Goal: Check status: Check status

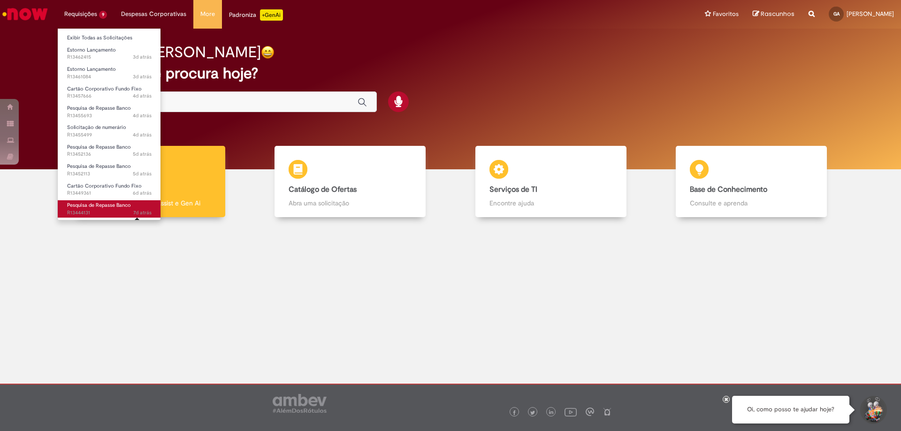
click at [133, 212] on span "7d atrás" at bounding box center [142, 212] width 18 height 7
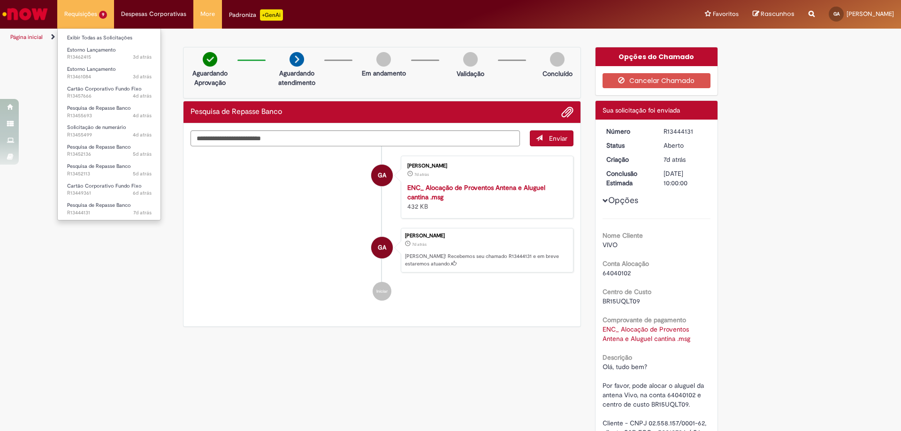
click at [126, 179] on li "Cartão Corporativo Fundo Fixo 6d atrás 6 dias atrás R13449361" at bounding box center [109, 188] width 103 height 19
click at [125, 187] on span "Cartão Corporativo Fundo Fixo" at bounding box center [104, 185] width 75 height 7
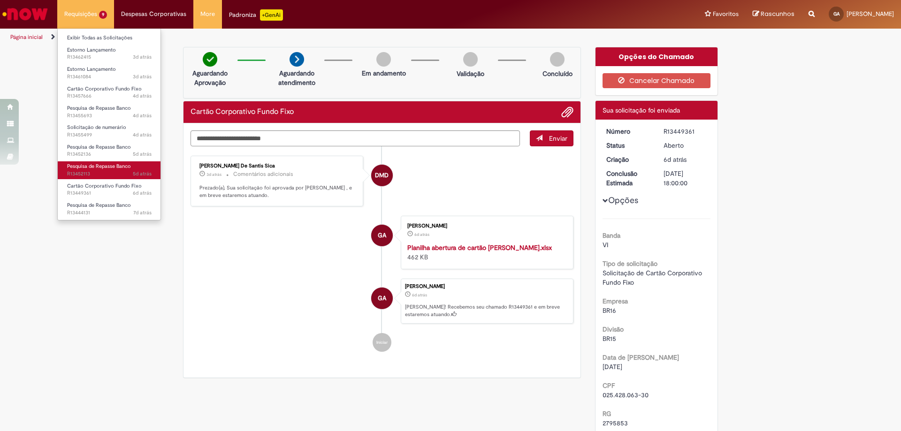
click at [118, 166] on span "Pesquisa de Repasse Banco" at bounding box center [99, 166] width 64 height 7
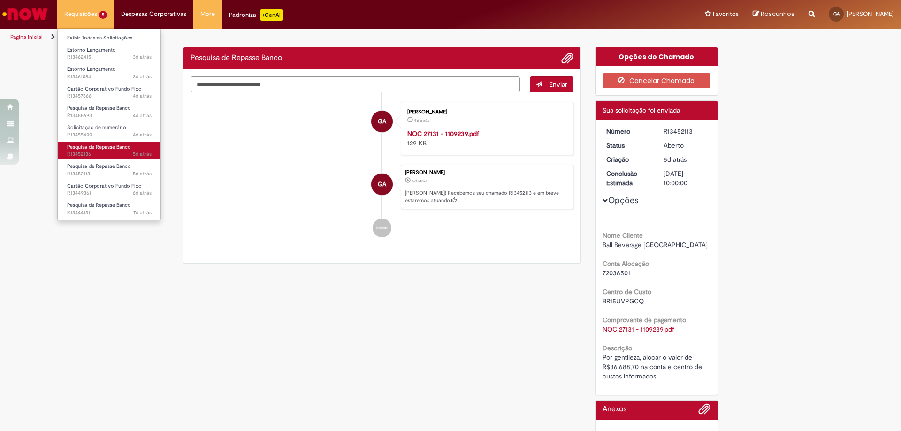
click at [120, 154] on span "5d atrás 5 dias atrás R13452136" at bounding box center [109, 155] width 84 height 8
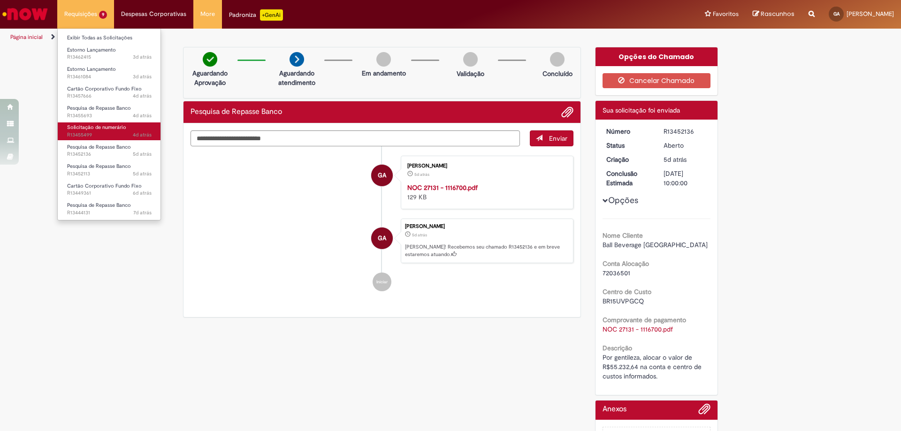
click at [121, 131] on span "Solicitação de numerário" at bounding box center [96, 127] width 59 height 7
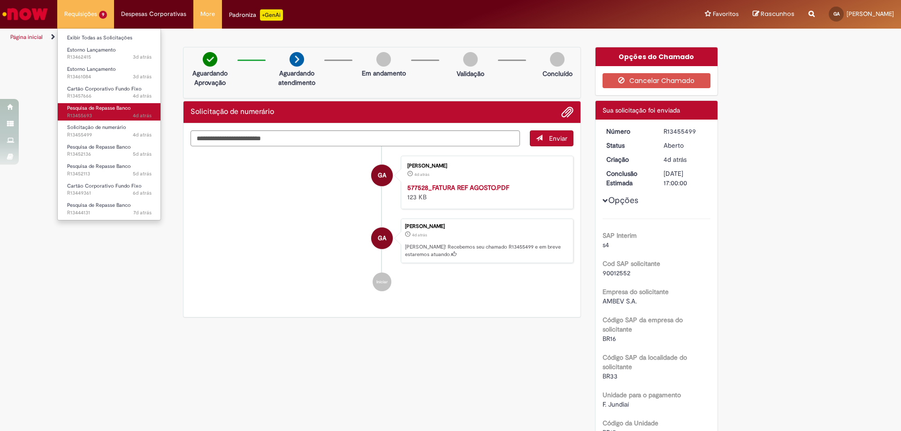
click at [120, 110] on span "Pesquisa de Repasse Banco" at bounding box center [99, 108] width 64 height 7
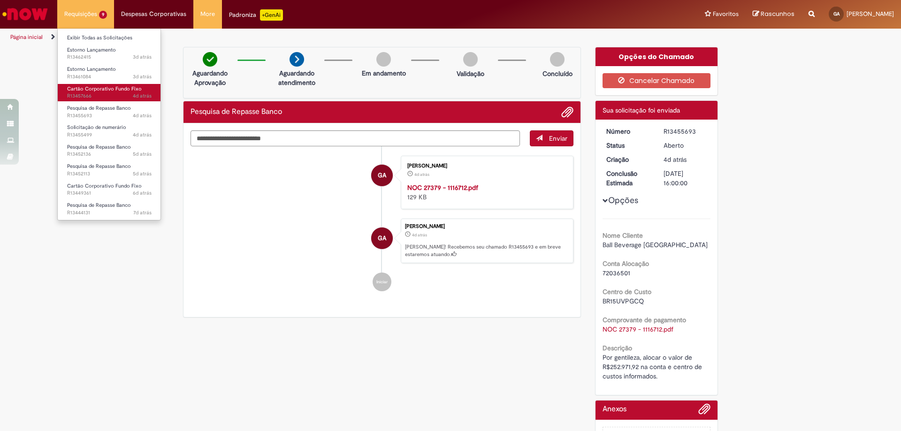
click at [122, 86] on span "Cartão Corporativo Fundo Fixo" at bounding box center [104, 88] width 75 height 7
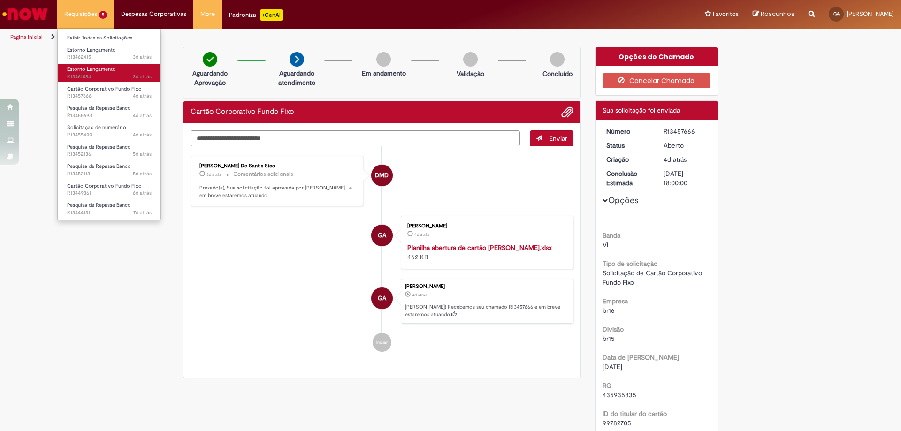
click at [121, 76] on span "3d atrás 3 dias atrás R13461084" at bounding box center [109, 77] width 84 height 8
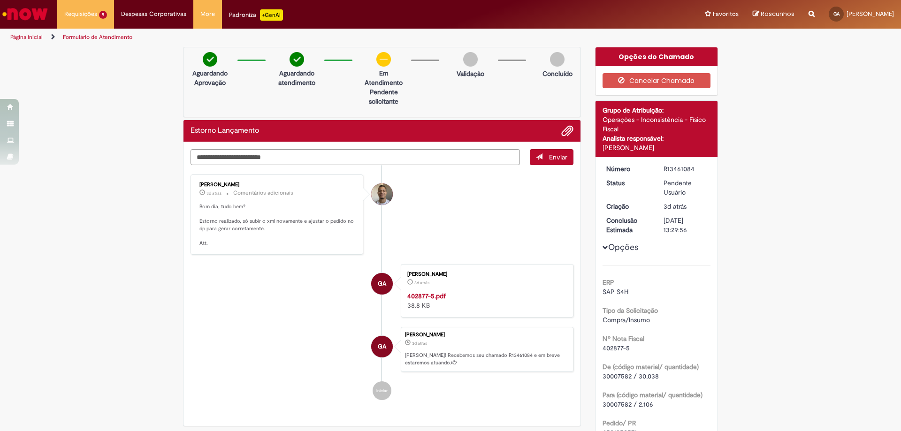
scroll to position [141, 0]
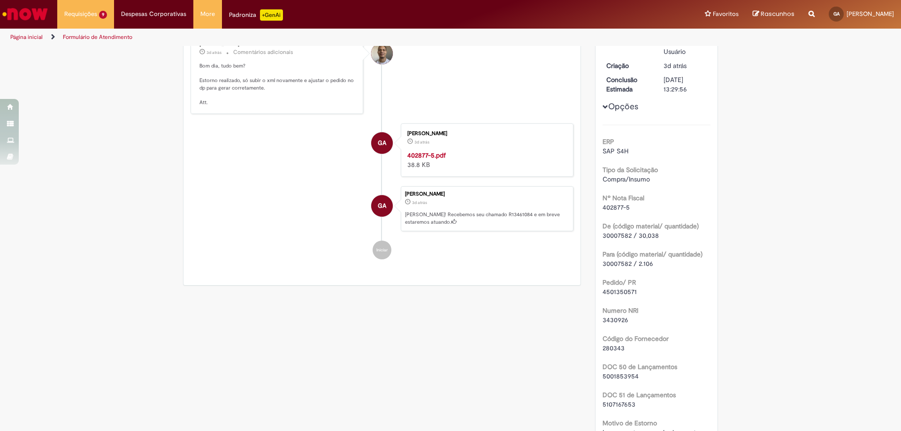
click at [602, 206] on span "402877-5" at bounding box center [615, 207] width 27 height 8
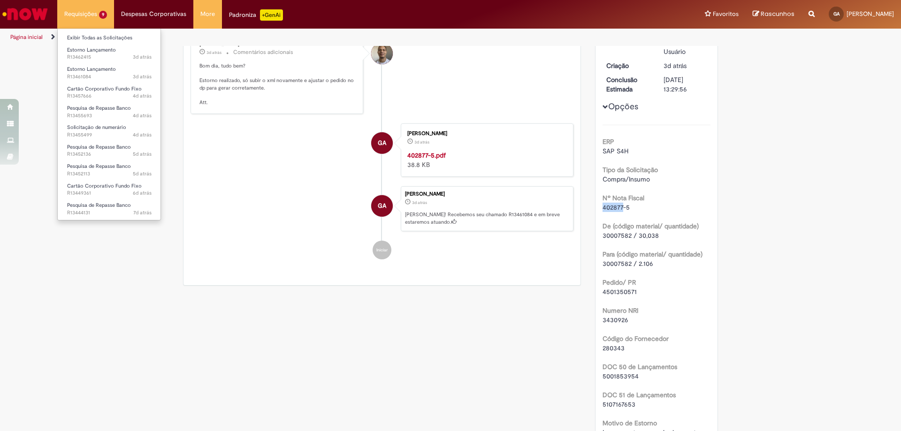
copy span "402877"
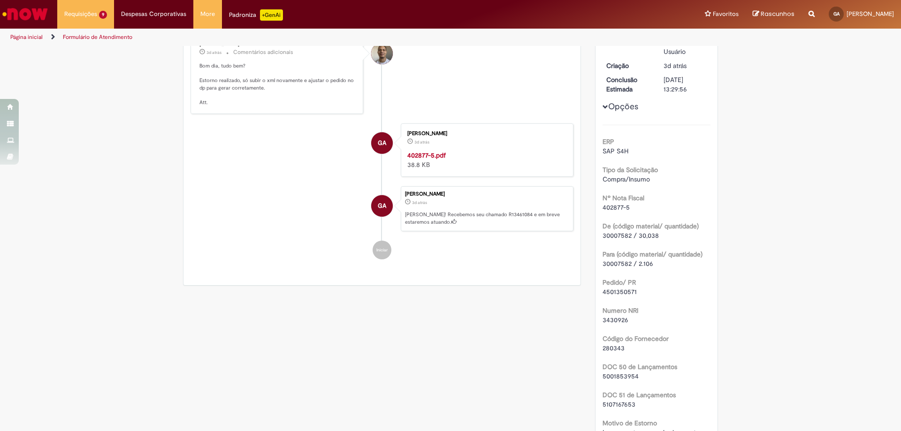
click at [626, 212] on div "ERP SAP S4H Tipo da Solicitação Compra/Insumo Nº Nota Fiscal 402877-5 De (códig…" at bounding box center [656, 328] width 108 height 406
drag, startPoint x: 599, startPoint y: 205, endPoint x: 619, endPoint y: 206, distance: 19.7
click at [619, 206] on span "402877-5" at bounding box center [615, 207] width 27 height 8
copy span "402877"
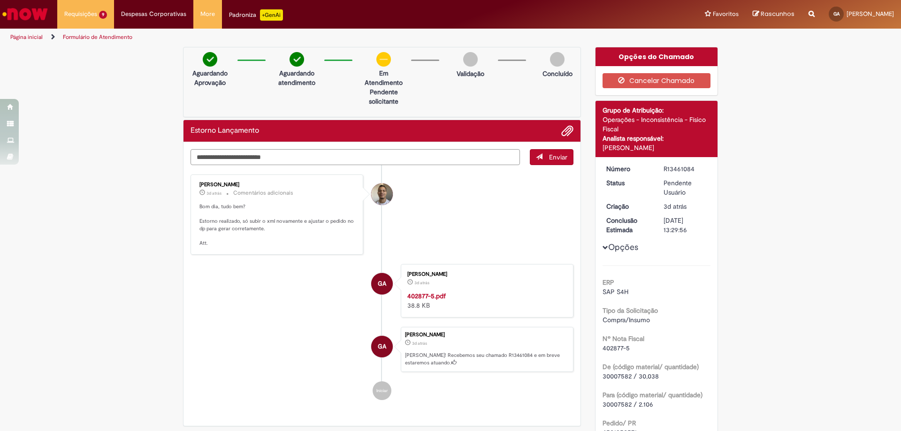
click at [355, 159] on textarea "Digite sua mensagem aqui..." at bounding box center [354, 157] width 329 height 16
type textarea "*"
type textarea "**********"
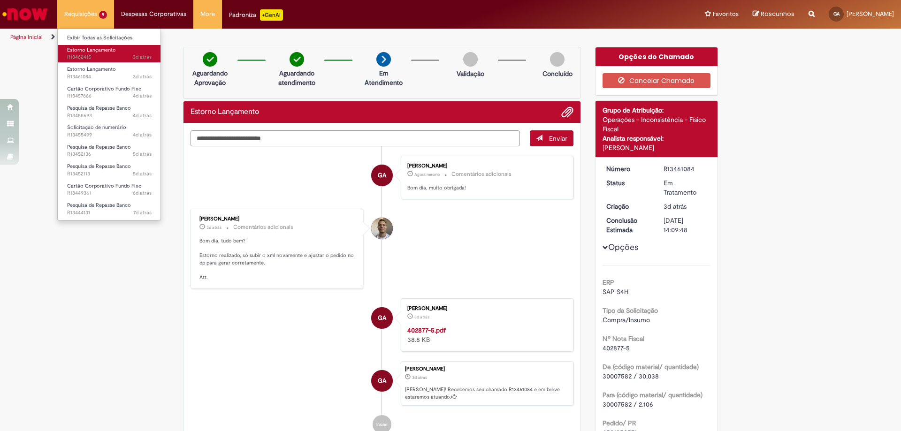
click at [76, 51] on span "Estorno Lançamento" at bounding box center [91, 49] width 49 height 7
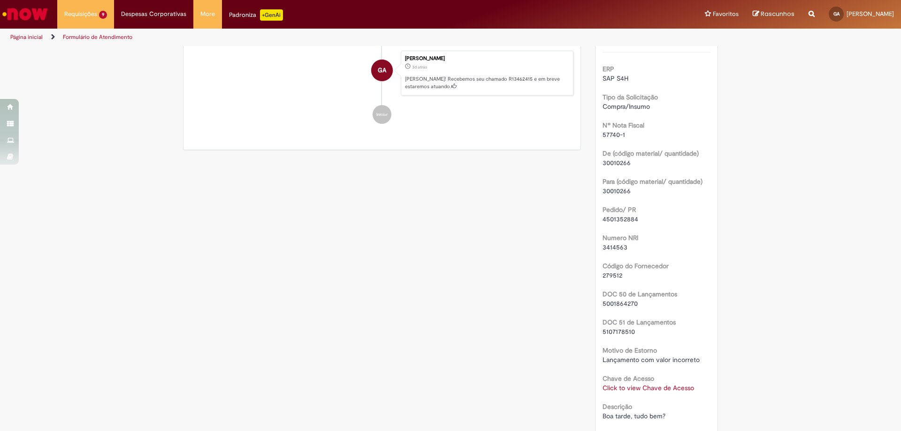
scroll to position [260, 0]
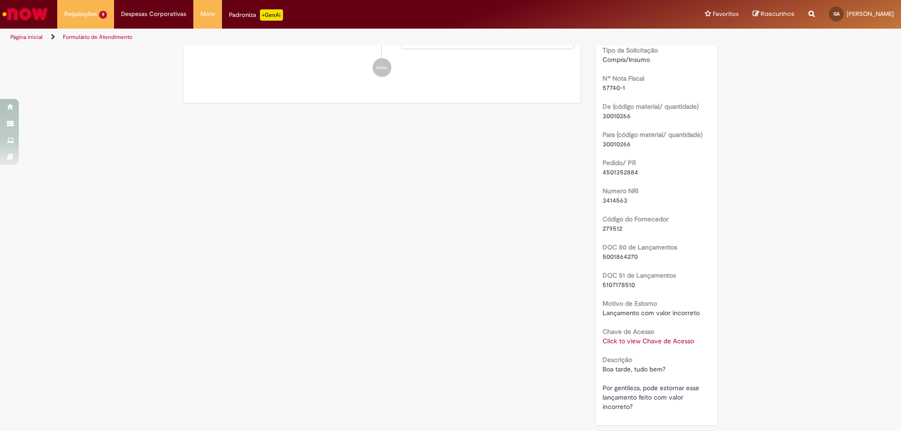
click at [602, 86] on span "57740-1" at bounding box center [613, 87] width 23 height 8
copy span "57740"
